Goal: Navigation & Orientation: Find specific page/section

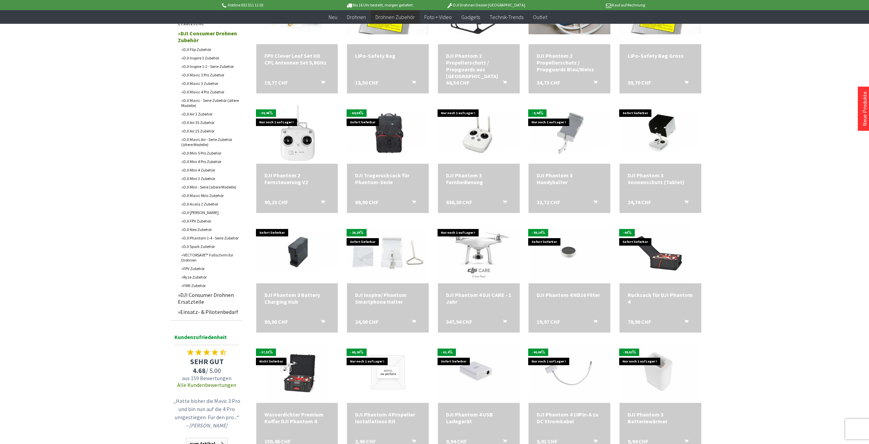
scroll to position [56, 0]
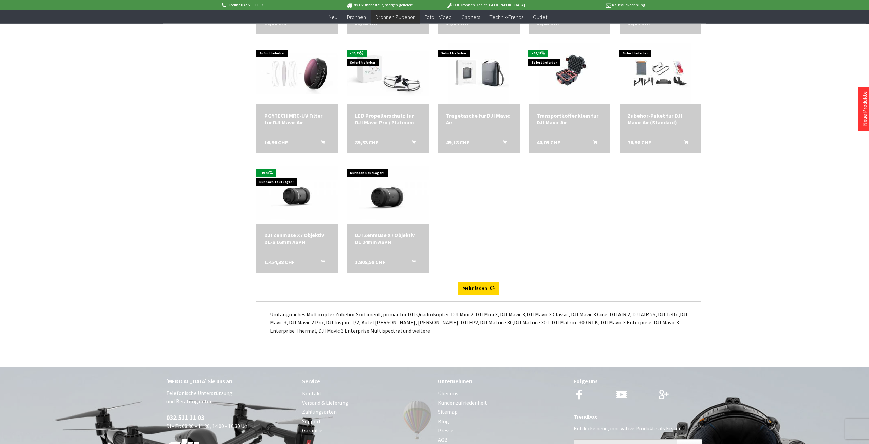
scroll to position [1896, 0]
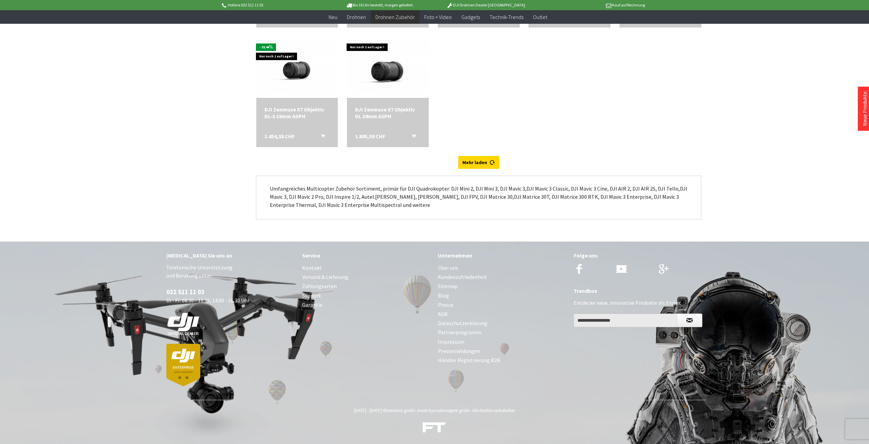
click at [454, 342] on link "Impressum" at bounding box center [502, 341] width 129 height 9
